Goal: Task Accomplishment & Management: Complete application form

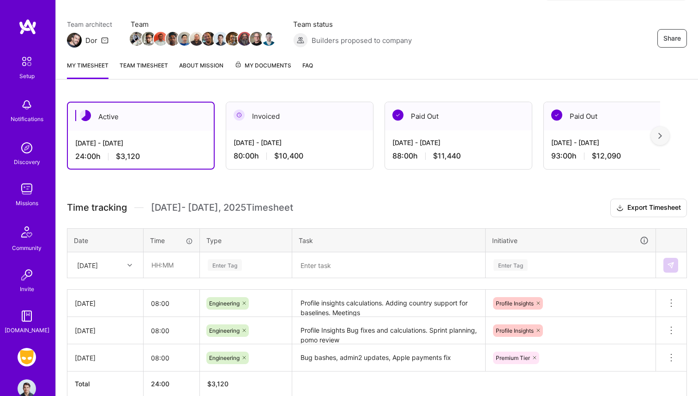
scroll to position [67, 0]
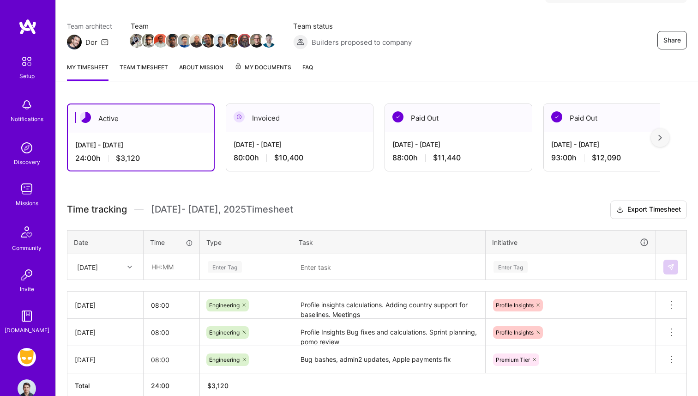
click at [159, 64] on link "Team timesheet" at bounding box center [144, 71] width 49 height 18
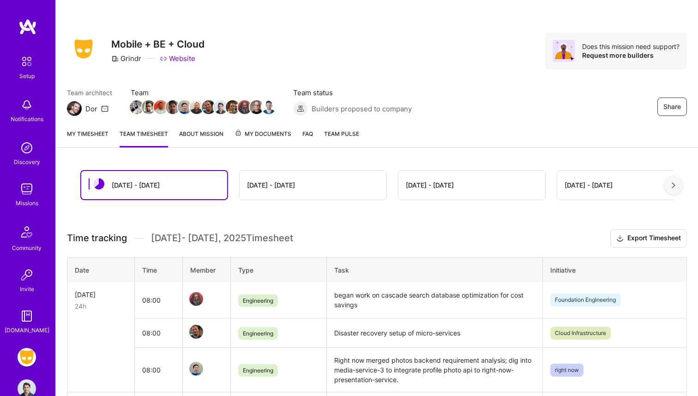
click at [97, 129] on link "My timesheet" at bounding box center [88, 138] width 42 height 18
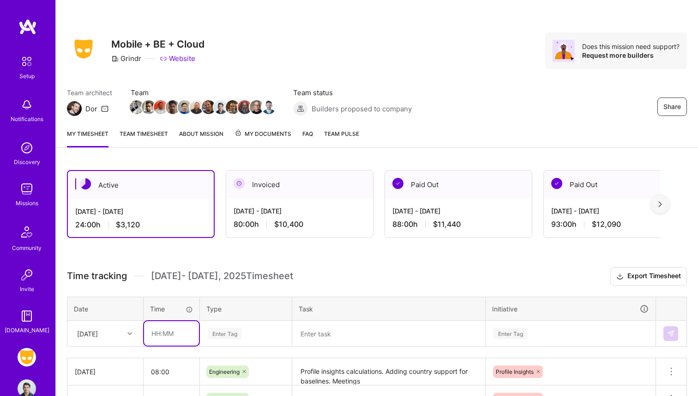
click at [149, 328] on input "text" at bounding box center [171, 333] width 55 height 24
type input "08:00"
click at [211, 345] on td "Enter Tag" at bounding box center [246, 334] width 92 height 26
click at [211, 343] on div "Enter Tag" at bounding box center [245, 334] width 91 height 24
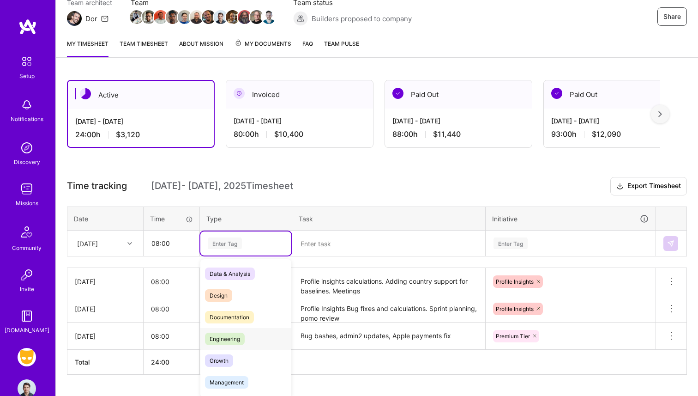
scroll to position [95, 0]
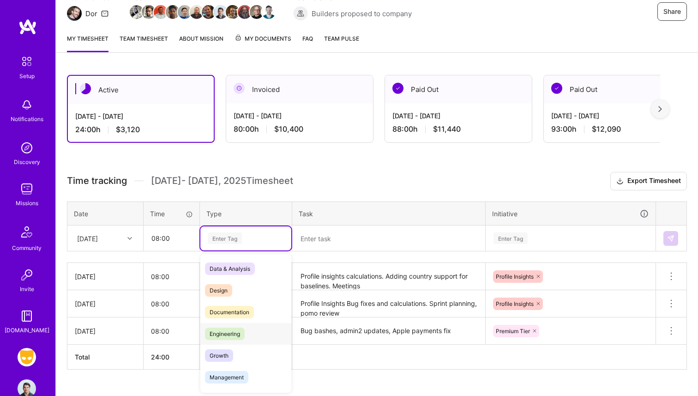
click at [241, 330] on span "Engineering" at bounding box center [225, 334] width 40 height 12
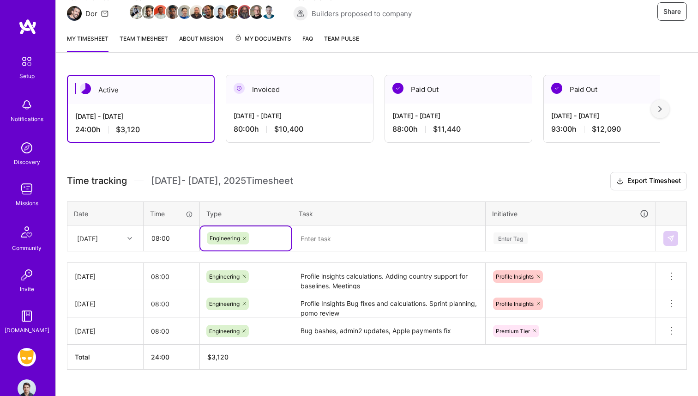
click at [329, 234] on textarea at bounding box center [388, 238] width 191 height 24
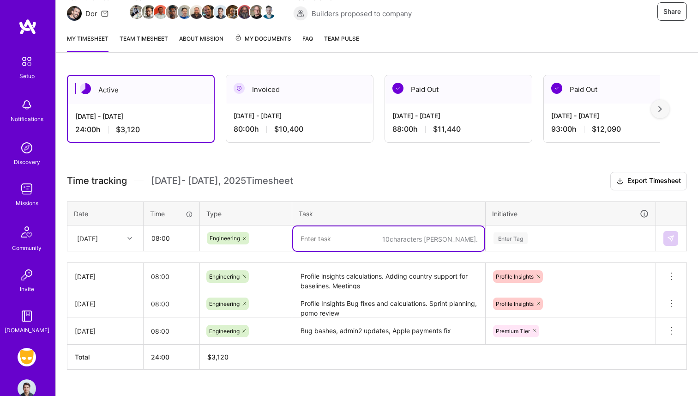
click at [145, 36] on link "Team timesheet" at bounding box center [144, 43] width 49 height 18
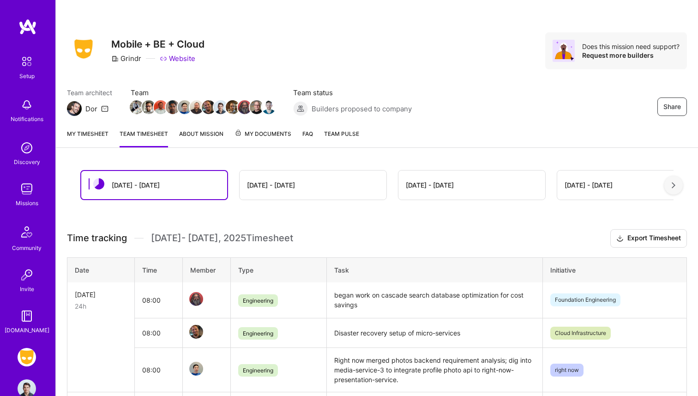
click at [89, 130] on link "My timesheet" at bounding box center [88, 138] width 42 height 18
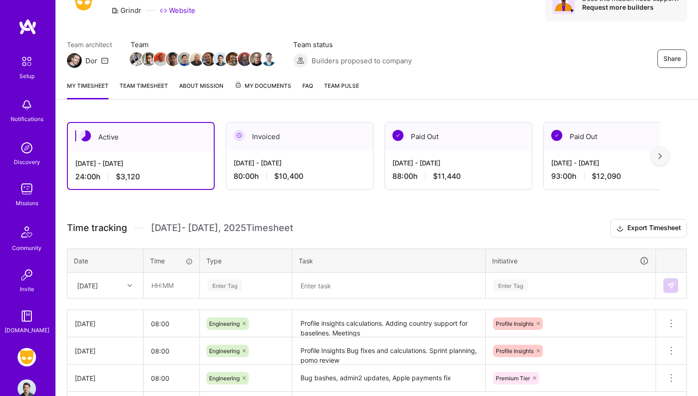
scroll to position [65, 0]
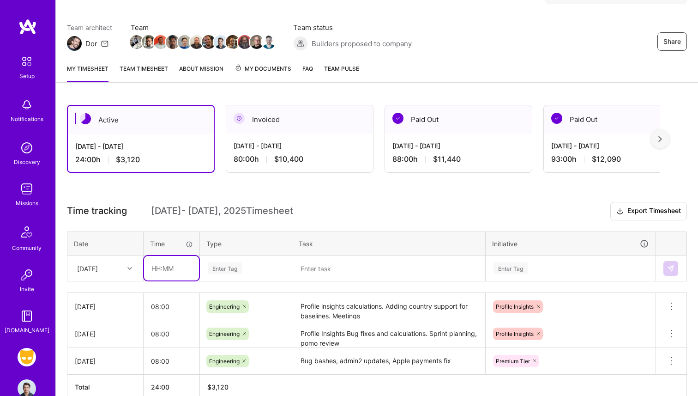
click at [176, 271] on input "text" at bounding box center [171, 268] width 55 height 24
type input "08:00"
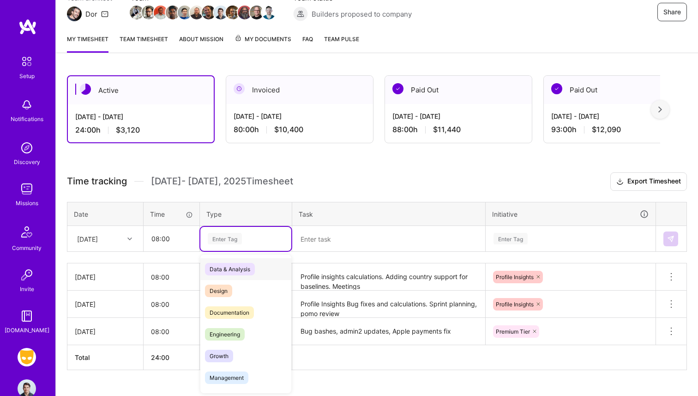
scroll to position [95, 0]
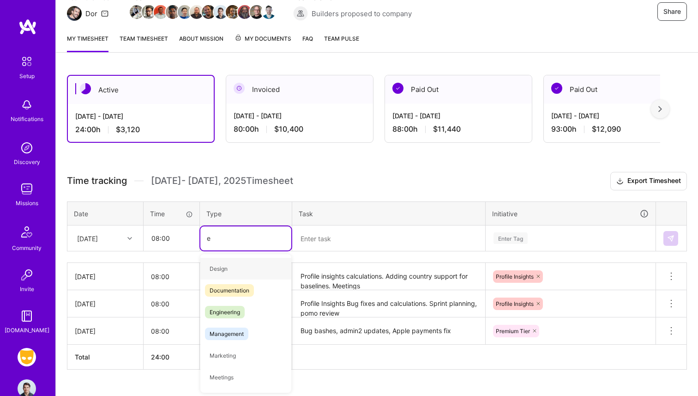
type input "en"
click at [222, 288] on span "Engineering" at bounding box center [225, 290] width 40 height 12
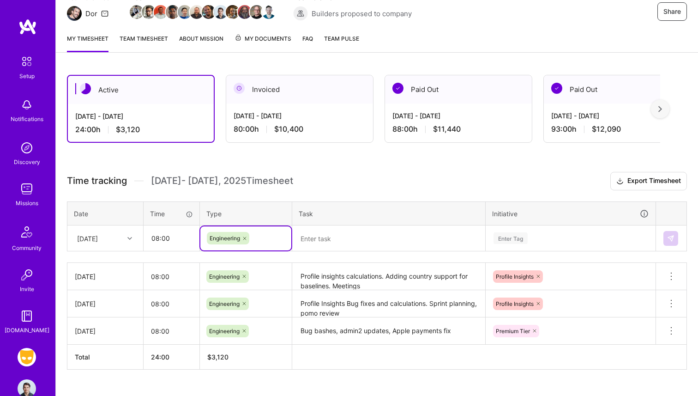
click at [326, 231] on textarea at bounding box center [388, 238] width 191 height 24
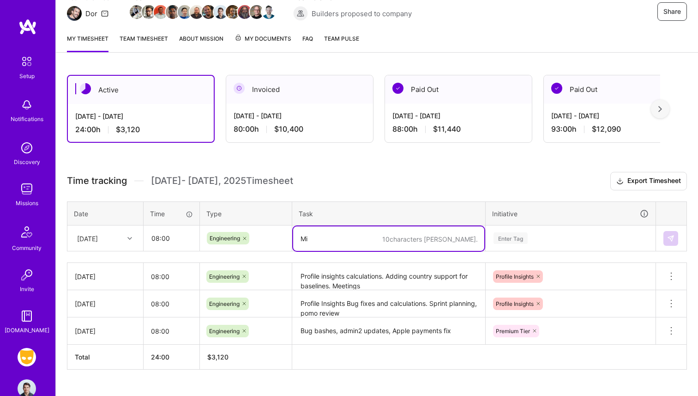
type textarea "M"
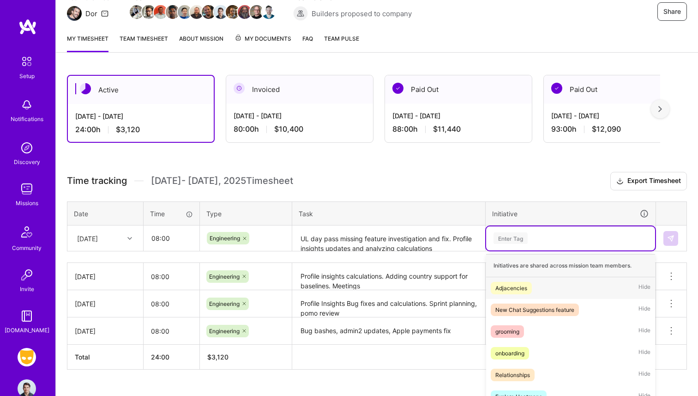
scroll to position [142, 0]
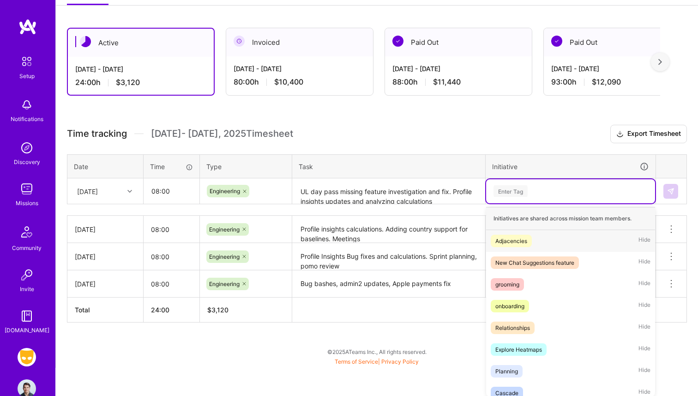
click at [507, 203] on div "option Adjacencies focused, 1 of 37. 37 results available. Use Up and Down to c…" at bounding box center [570, 191] width 169 height 24
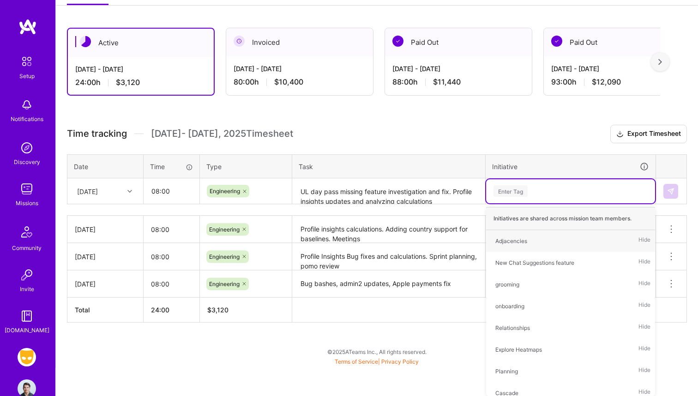
scroll to position [114, 0]
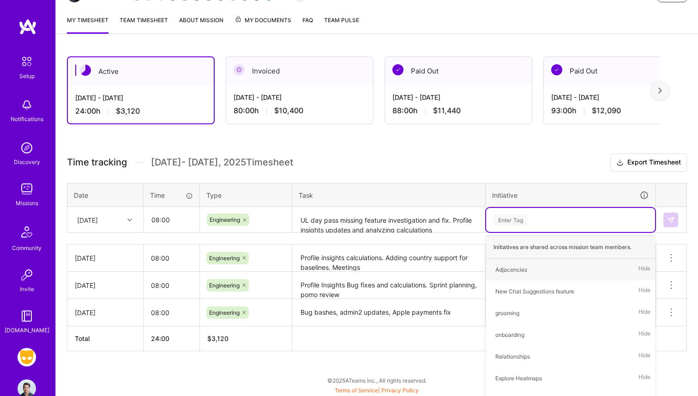
click at [388, 203] on table "Date Time Type Task Initiative [DATE] 08:00 Engineering UL day pass missing fea…" at bounding box center [377, 208] width 620 height 50
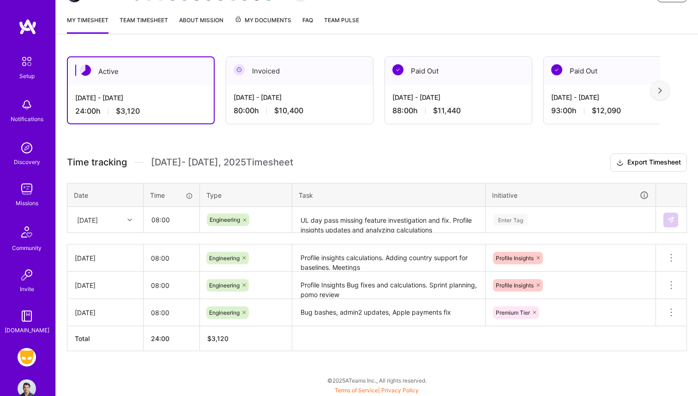
click at [421, 229] on textarea "UL day pass missing feature investigation and fix. Profile insights updates and…" at bounding box center [388, 220] width 191 height 24
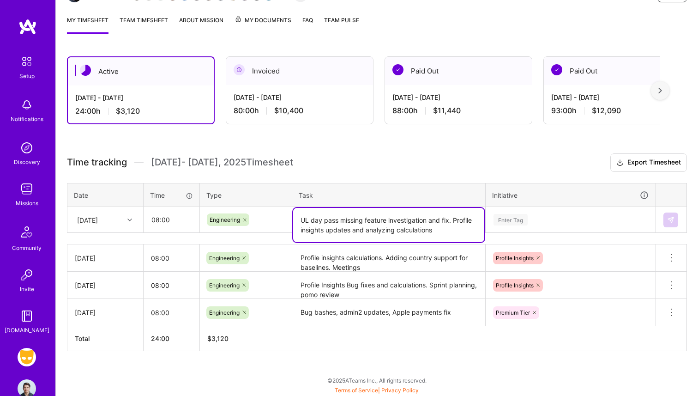
click at [442, 231] on textarea "UL day pass missing feature investigation and fix. Profile insights updates and…" at bounding box center [388, 225] width 191 height 34
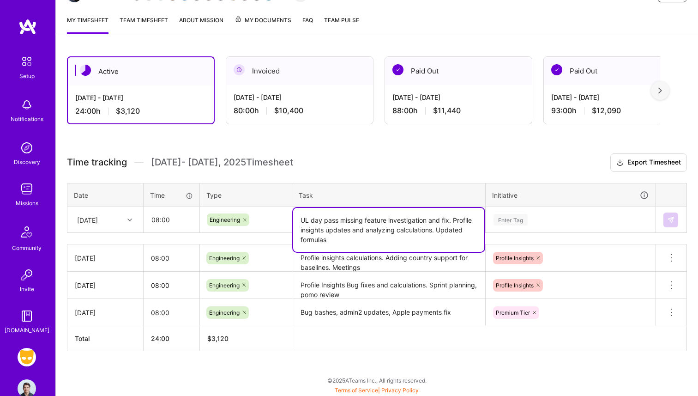
type textarea "UL day pass missing feature investigation and fix. Profile insights updates and…"
click at [549, 215] on div "Enter Tag" at bounding box center [570, 220] width 169 height 24
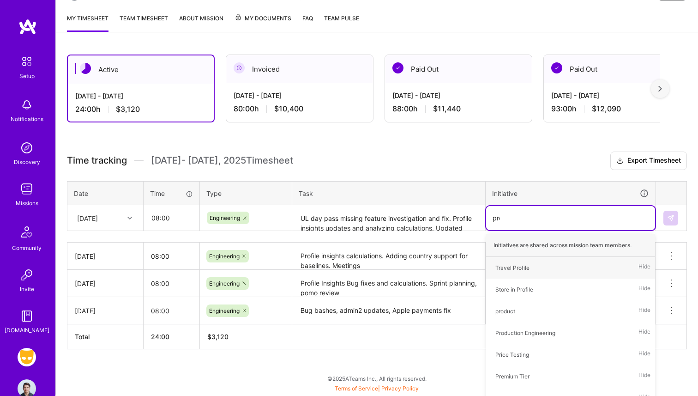
type input "prof"
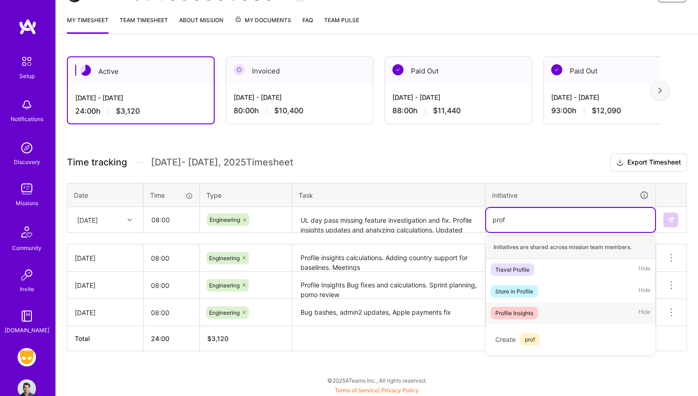
click at [531, 310] on div "Profile Insights" at bounding box center [515, 313] width 38 height 10
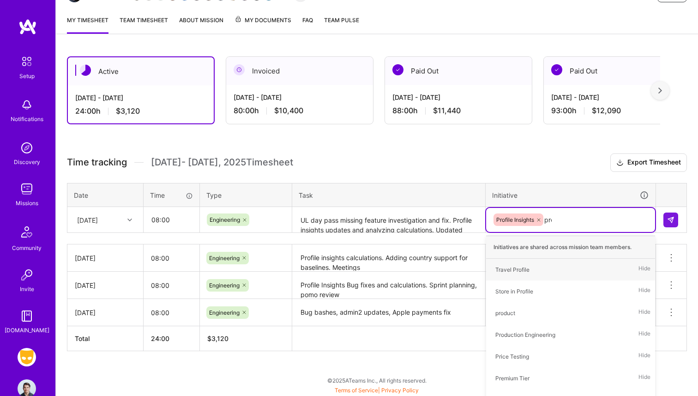
type input "prem"
click at [523, 273] on span "Premium Tier" at bounding box center [512, 269] width 43 height 12
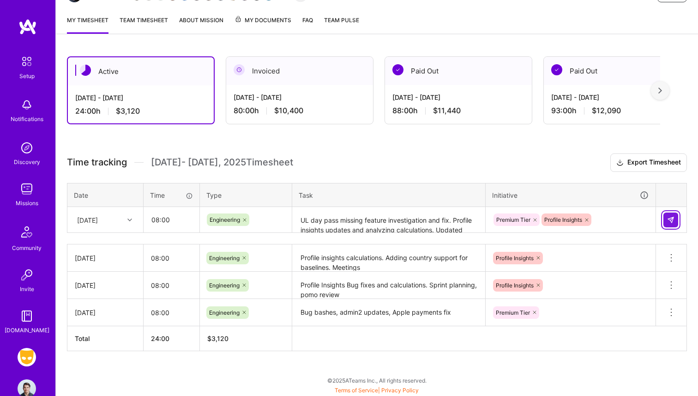
click at [667, 215] on button at bounding box center [671, 219] width 15 height 15
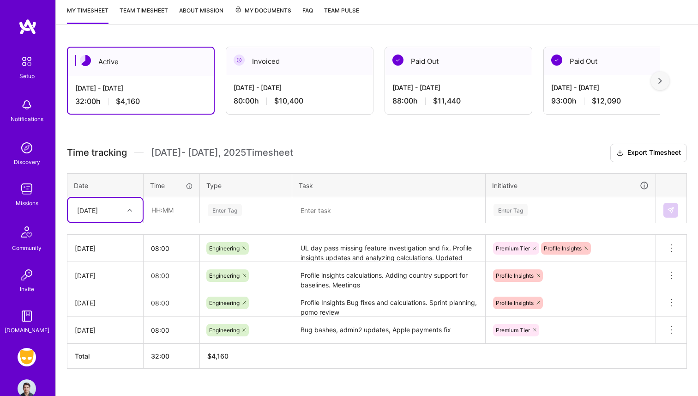
scroll to position [126, 0]
